Goal: Navigation & Orientation: Find specific page/section

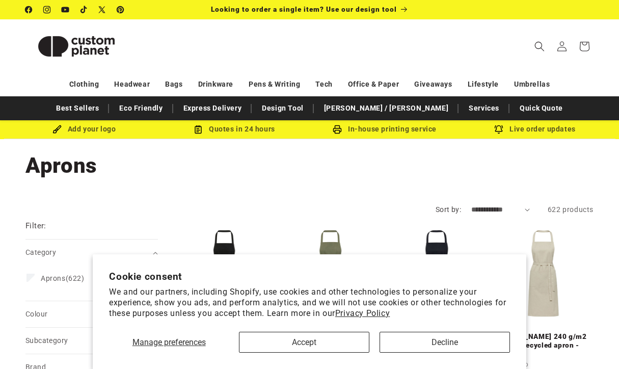
click at [275, 342] on button "Accept" at bounding box center [304, 342] width 130 height 21
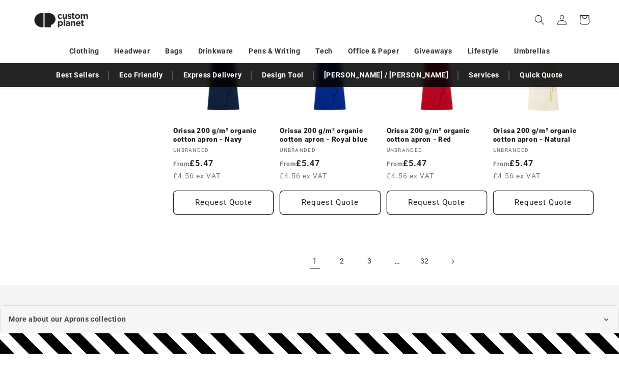
scroll to position [1070, 0]
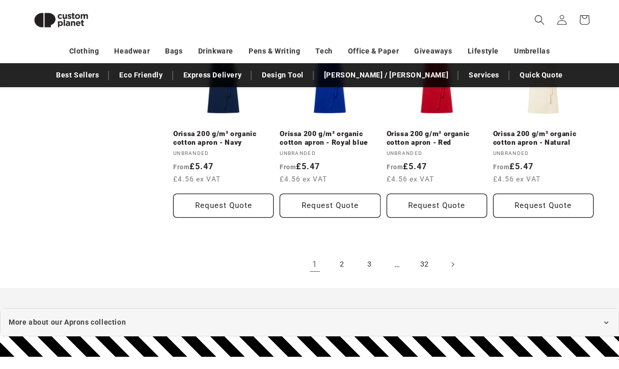
click at [319, 260] on link "1" at bounding box center [315, 264] width 22 height 22
click at [343, 253] on link "2" at bounding box center [342, 264] width 22 height 22
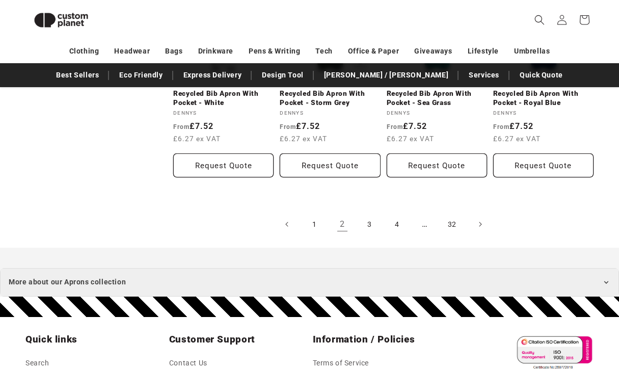
scroll to position [1101, 0]
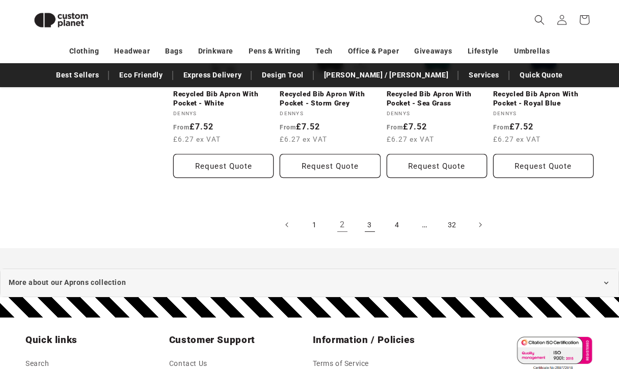
click at [372, 213] on link "3" at bounding box center [370, 224] width 22 height 22
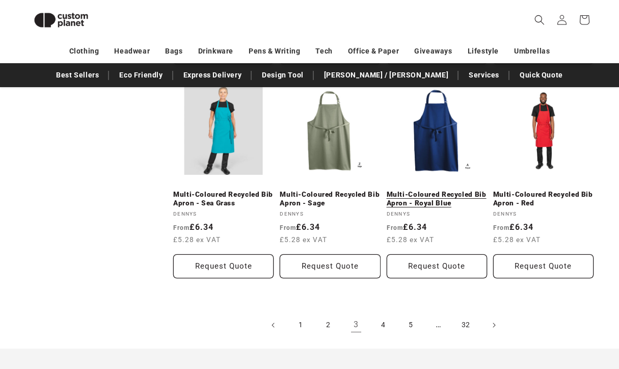
scroll to position [995, 0]
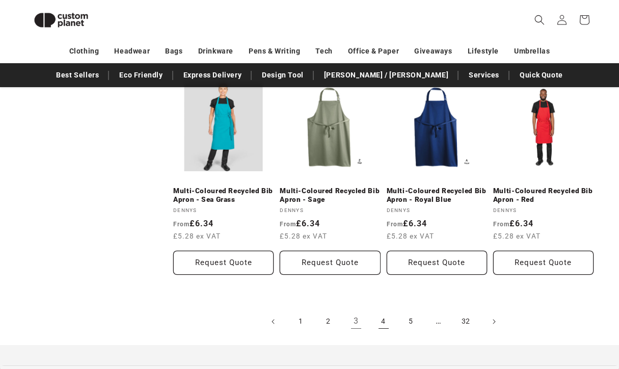
click at [381, 310] on link "4" at bounding box center [383, 321] width 22 height 22
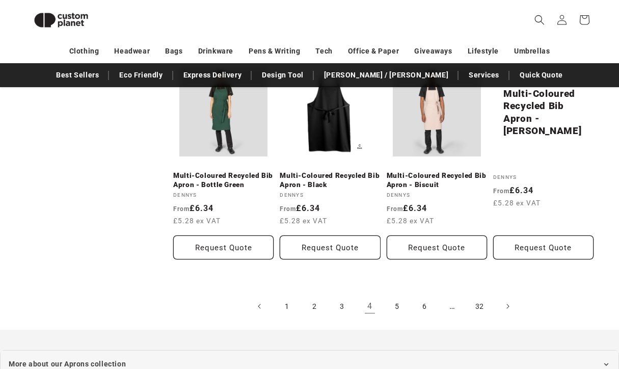
scroll to position [1004, 0]
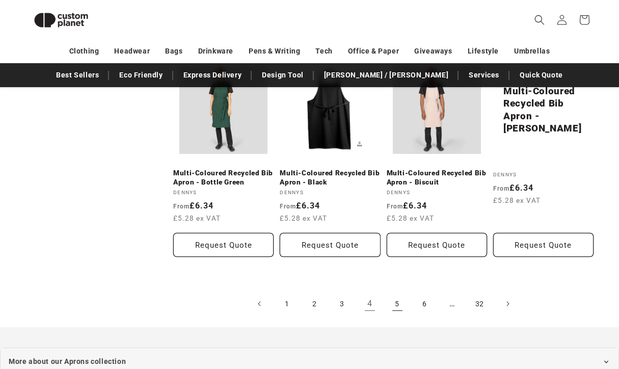
click at [392, 292] on link "5" at bounding box center [397, 303] width 22 height 22
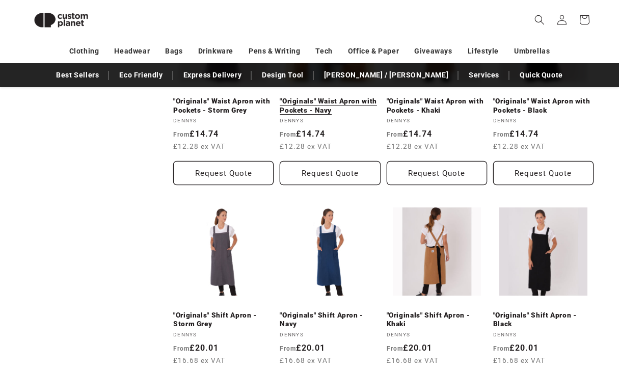
scroll to position [440, 0]
